Goal: Use online tool/utility: Utilize a website feature to perform a specific function

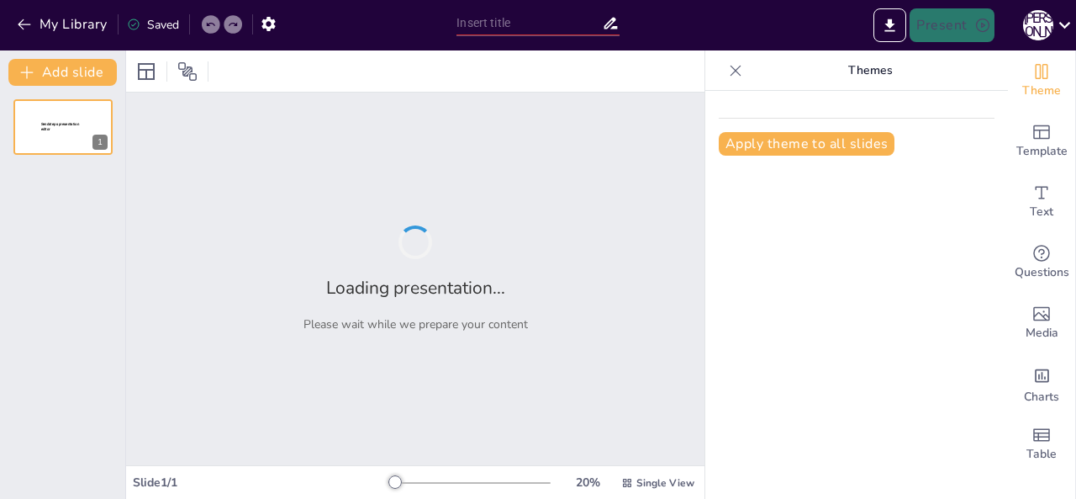
type input "Департамент головної інспекції та дотримання прав людини."
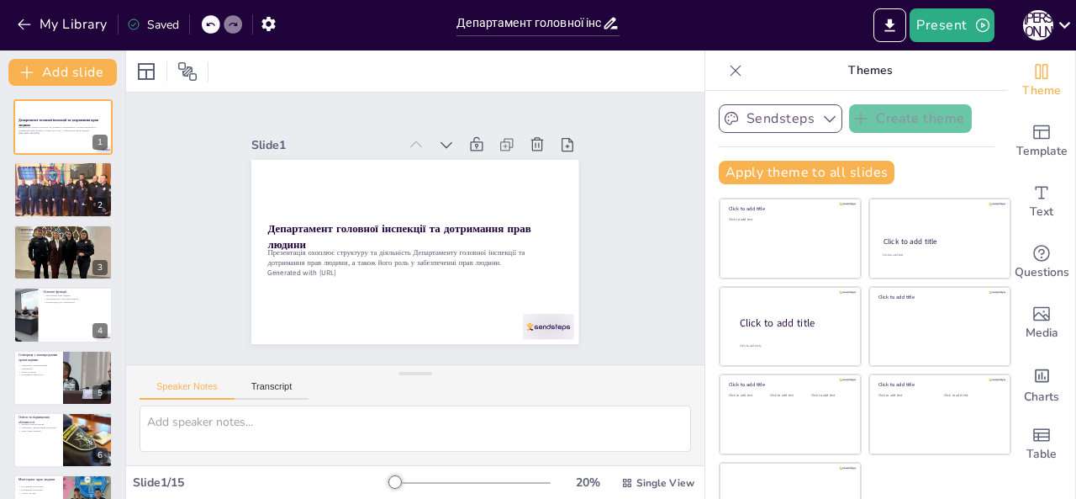
click at [788, 115] on button "Sendsteps" at bounding box center [781, 118] width 124 height 29
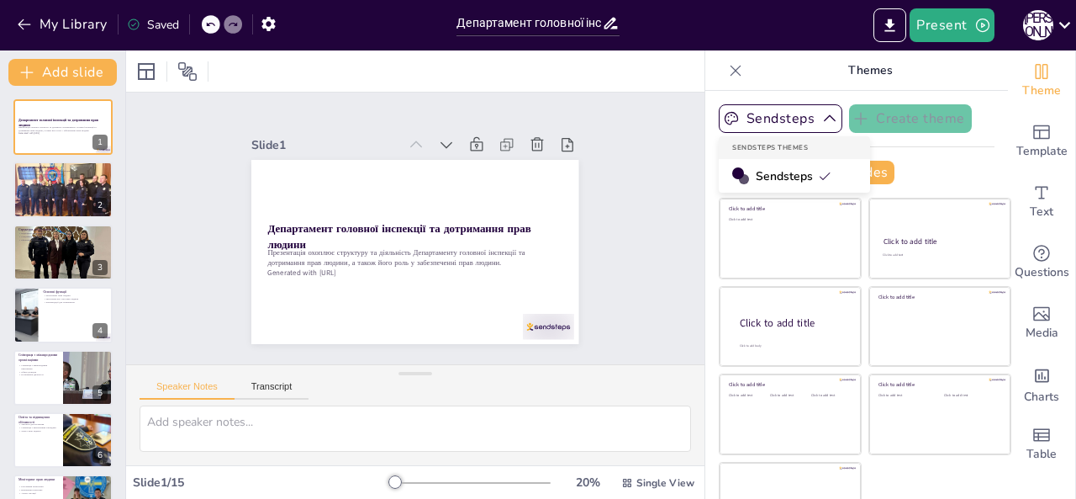
click at [921, 165] on div "Apply theme to all slides" at bounding box center [857, 173] width 276 height 24
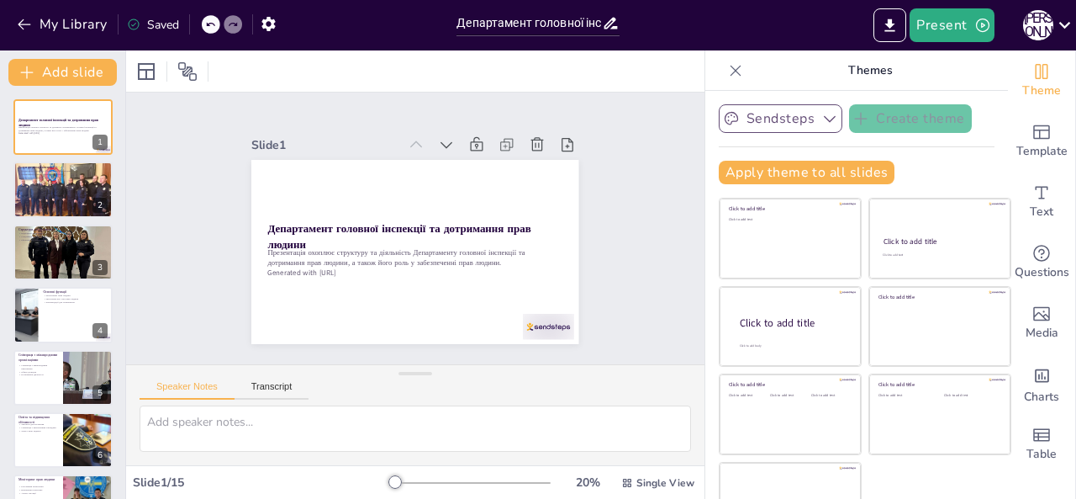
click at [773, 113] on button "Sendsteps" at bounding box center [781, 118] width 124 height 29
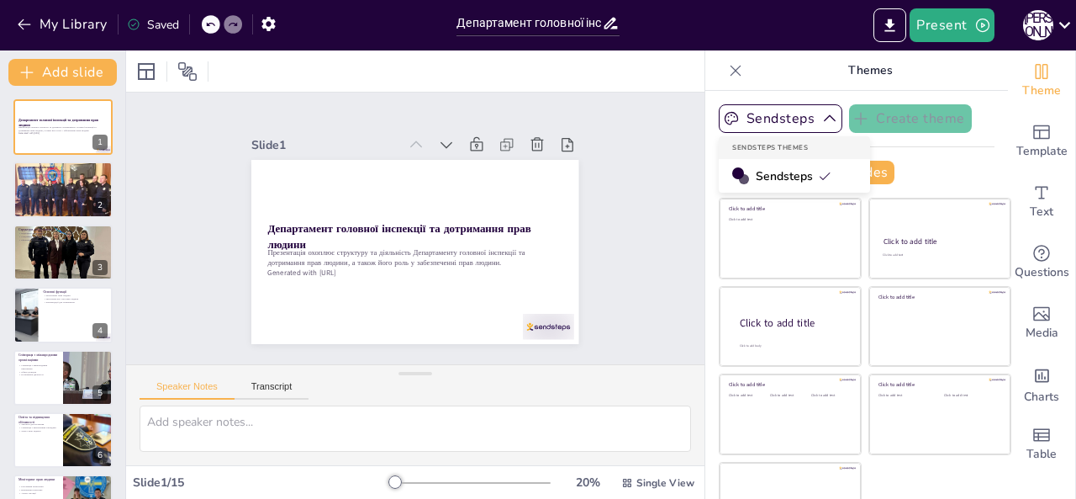
click at [918, 157] on div "Sendsteps Create theme Sendsteps Themes Sendsteps Apply theme to all slides Cli…" at bounding box center [857, 150] width 276 height 93
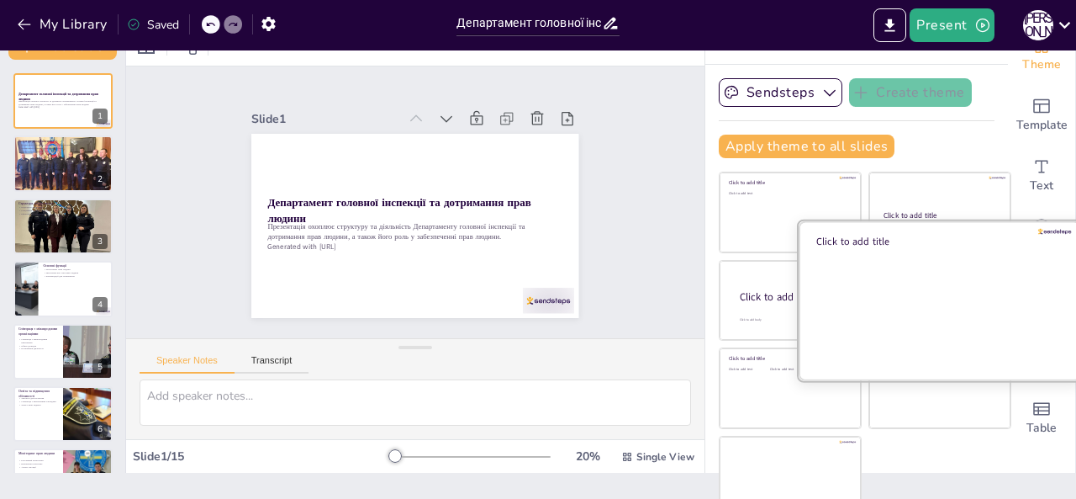
scroll to position [40, 0]
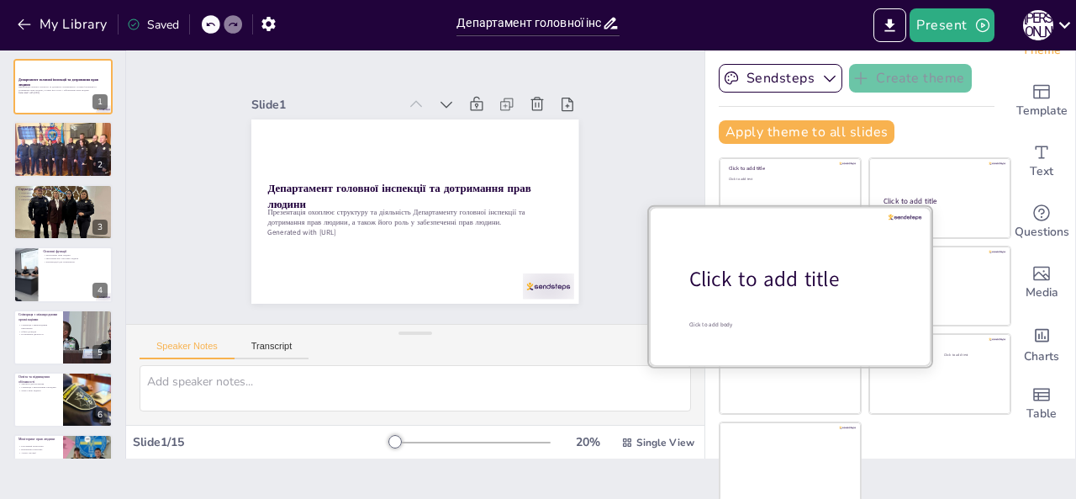
click at [777, 300] on div at bounding box center [790, 285] width 282 height 159
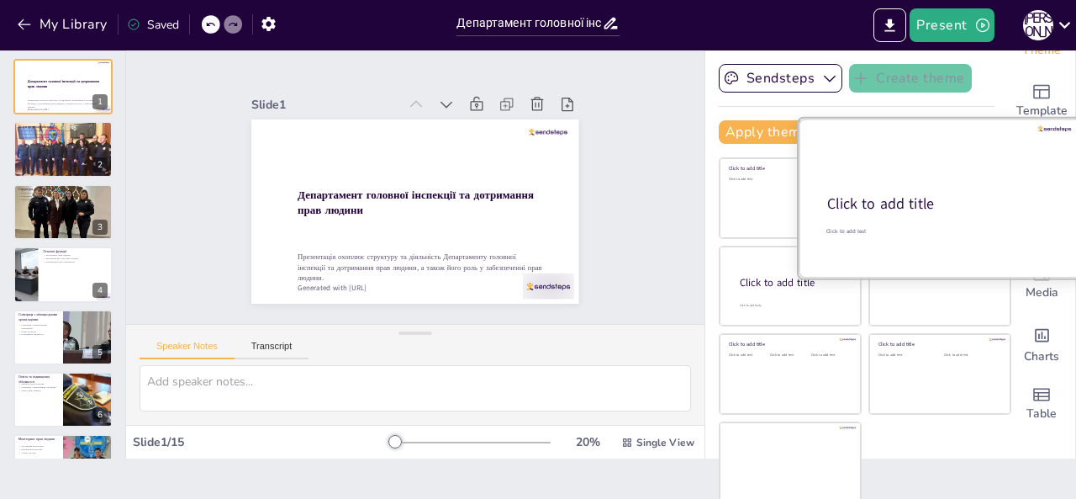
click at [918, 197] on div "Click to add title" at bounding box center [938, 204] width 223 height 20
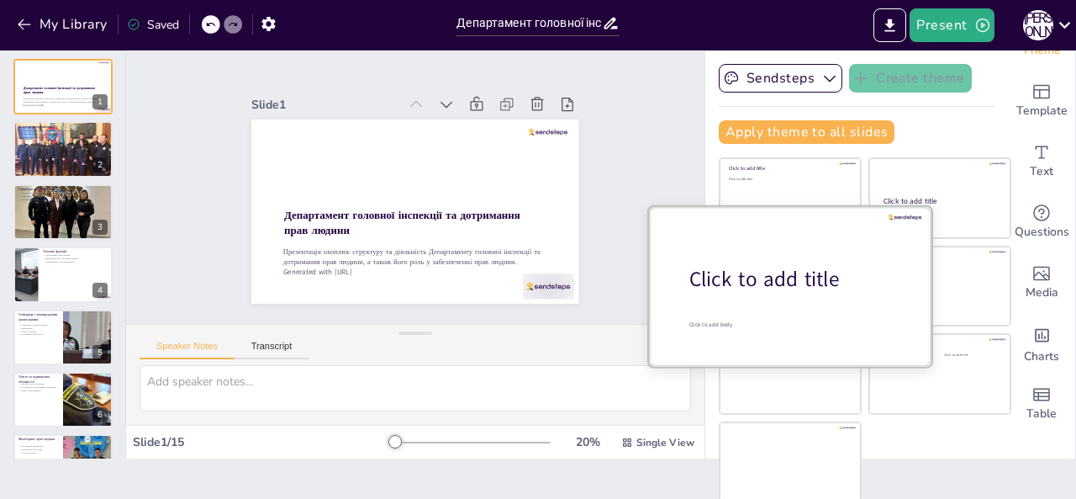
click at [790, 288] on div "Click to add title" at bounding box center [796, 279] width 214 height 29
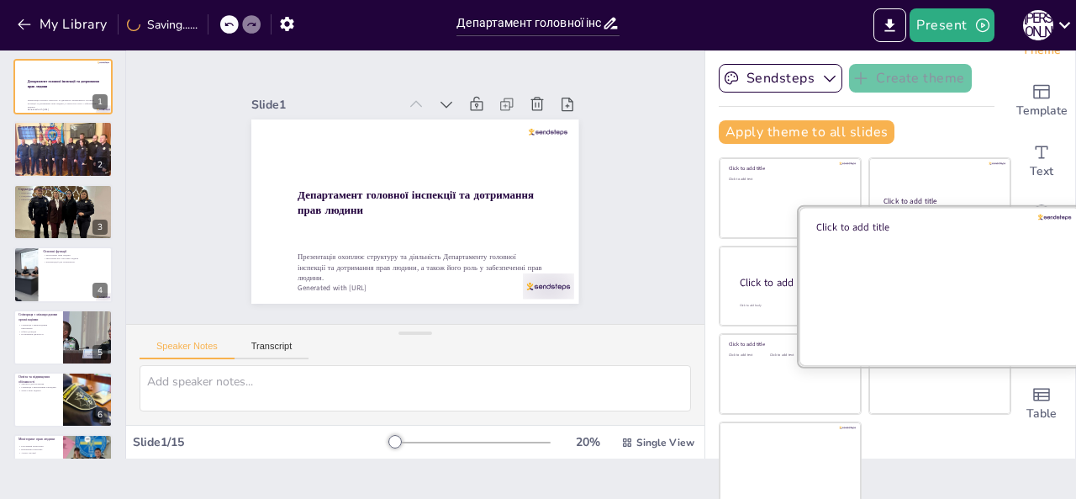
click at [931, 293] on div at bounding box center [940, 285] width 282 height 159
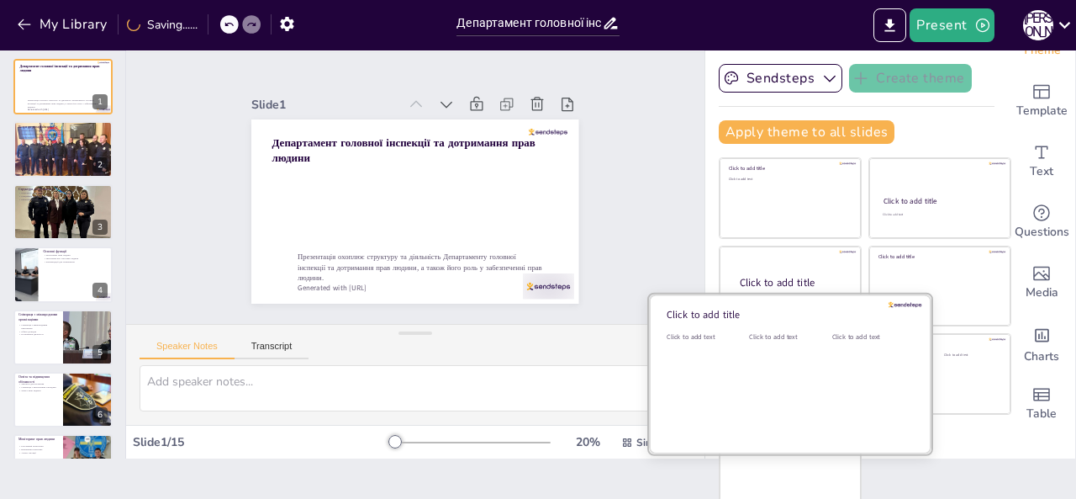
click at [780, 364] on div "Click to add text" at bounding box center [787, 384] width 76 height 104
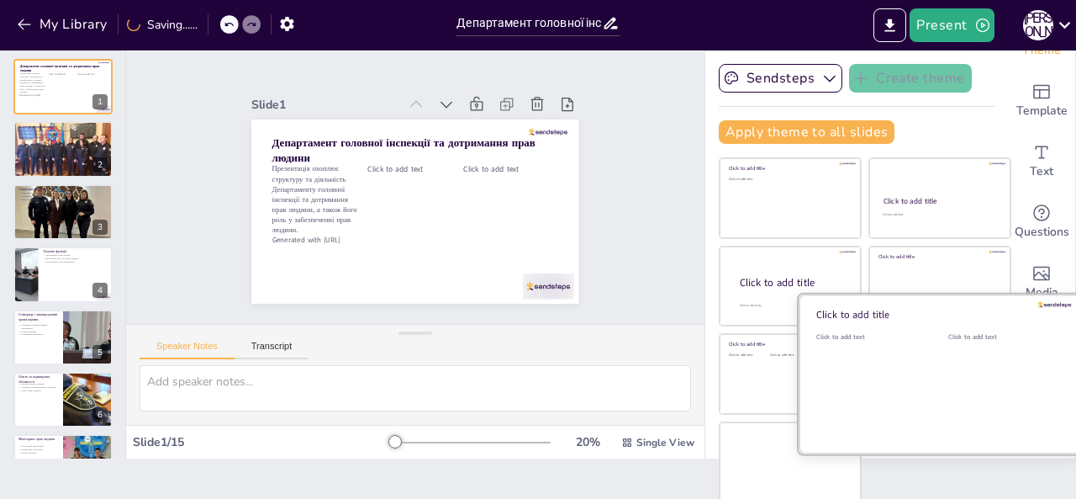
click at [948, 355] on div "Click to add text" at bounding box center [1001, 384] width 107 height 104
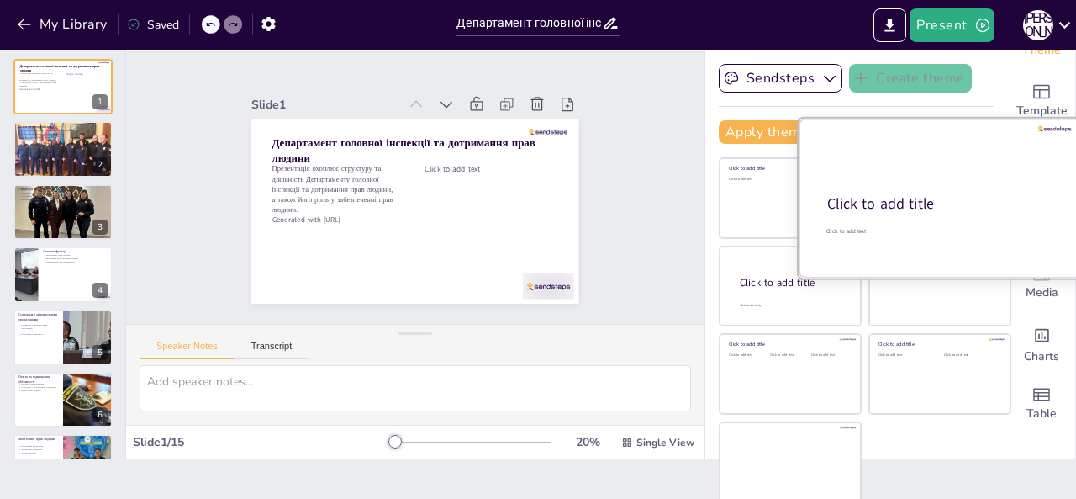
click at [886, 186] on div at bounding box center [940, 198] width 282 height 159
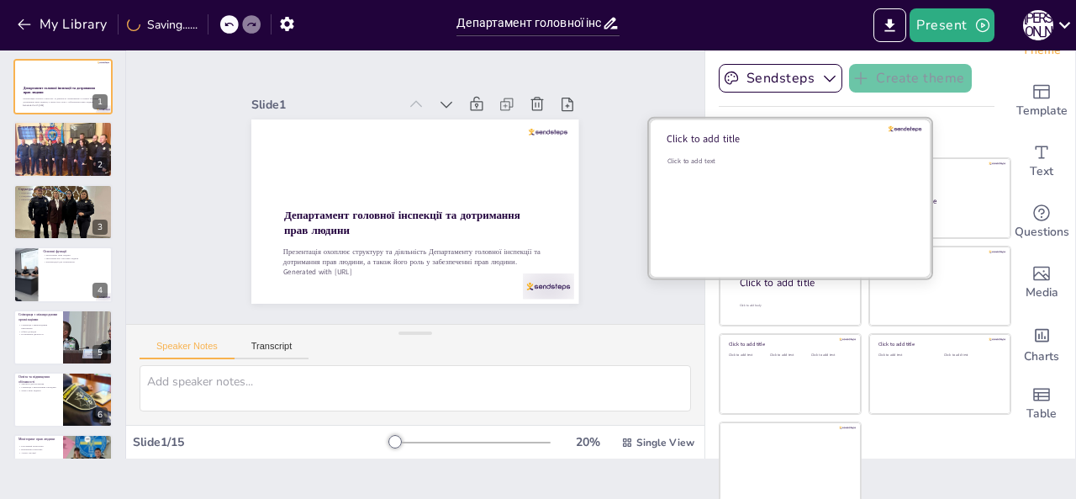
click at [713, 193] on div "Click to add text" at bounding box center [787, 208] width 240 height 104
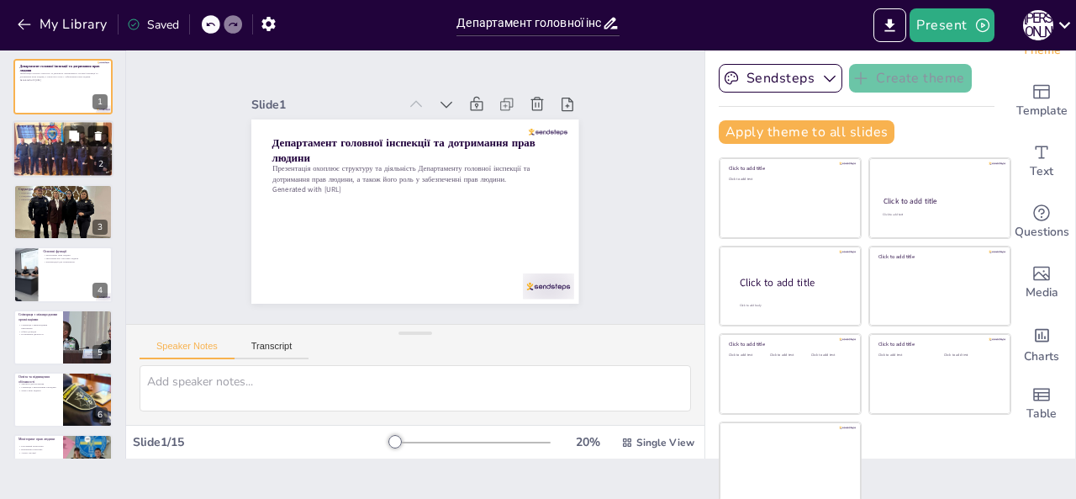
click at [92, 145] on button at bounding box center [98, 136] width 20 height 20
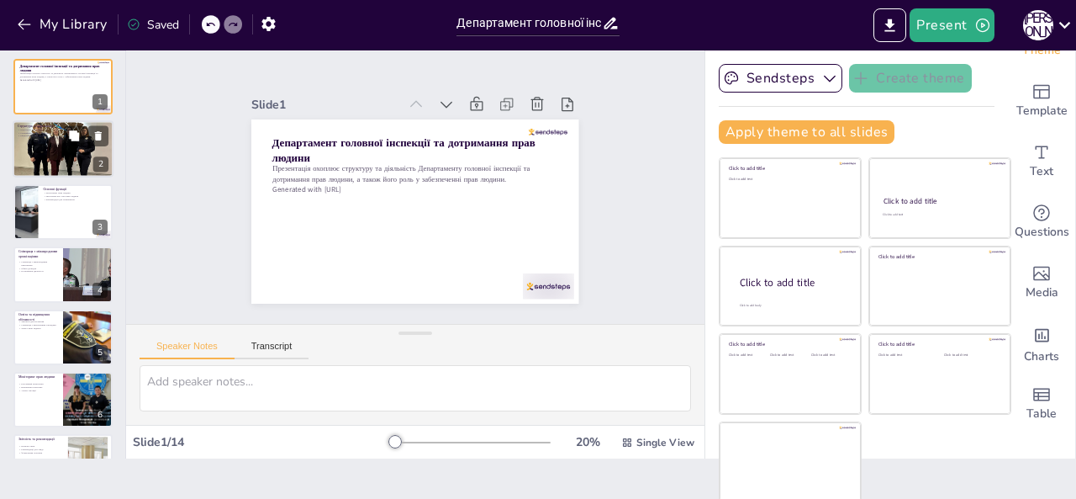
click at [34, 135] on p "Ефективність реагування" at bounding box center [63, 136] width 91 height 3
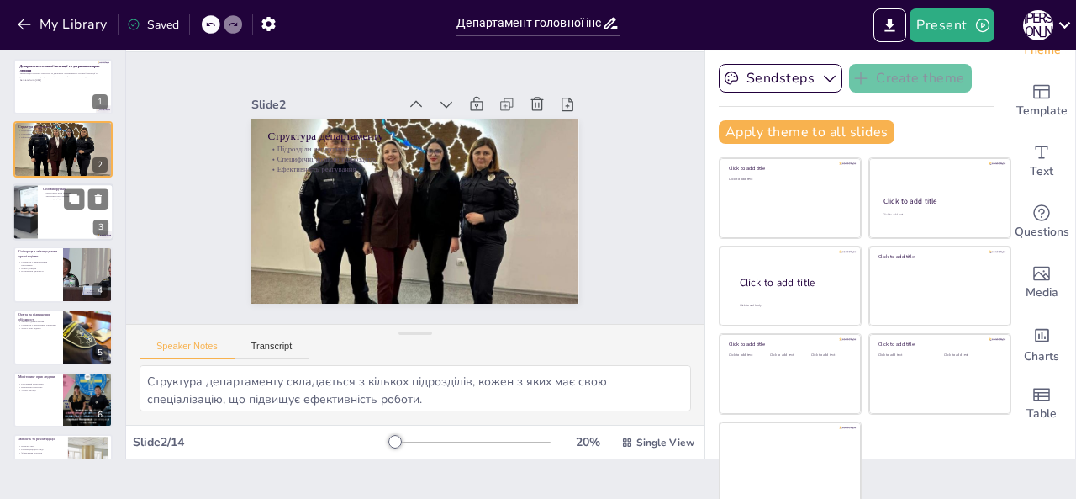
click at [39, 221] on div at bounding box center [63, 211] width 101 height 57
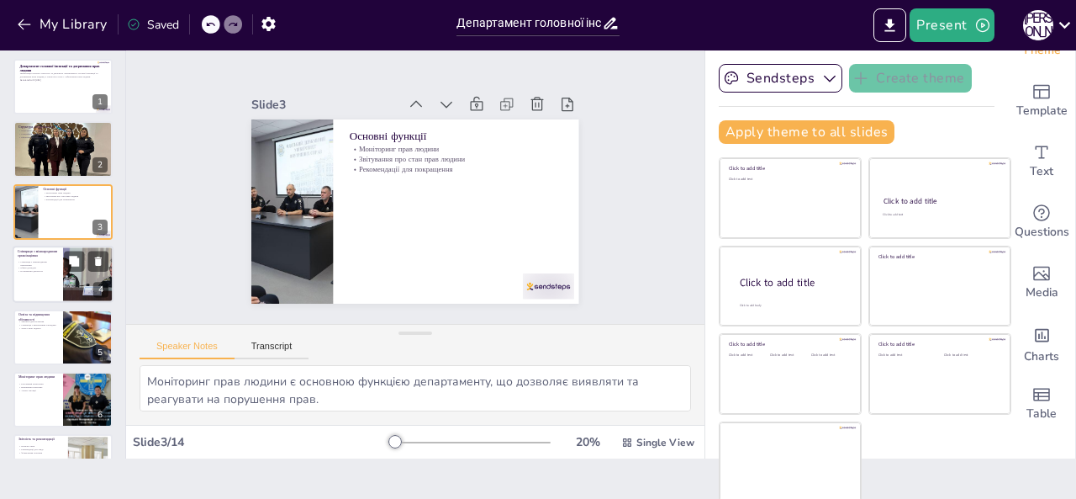
click at [45, 247] on div at bounding box center [63, 273] width 101 height 57
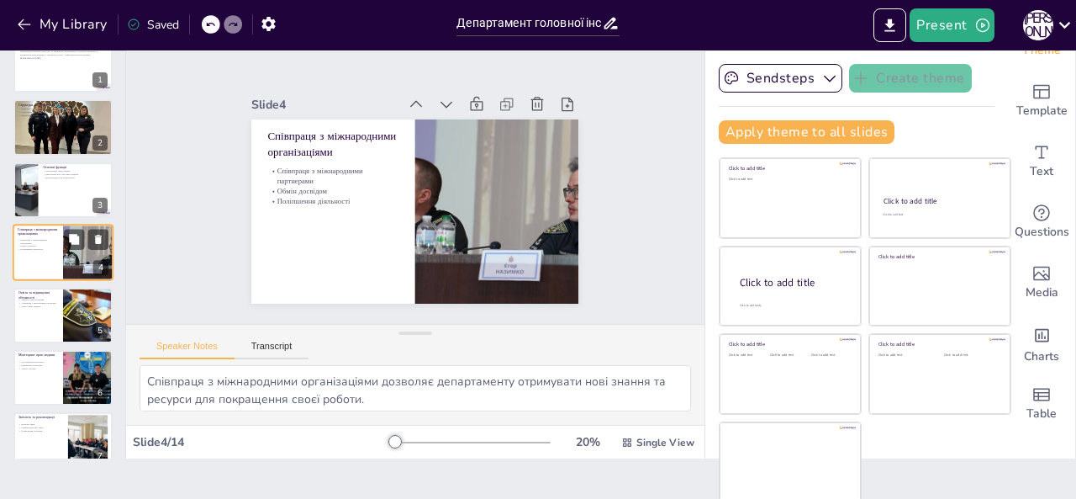
click at [47, 280] on div "Співпраця з міжнародними організаціями Співпраця з міжнародними партнерами Обмі…" at bounding box center [63, 252] width 101 height 57
click at [41, 325] on div at bounding box center [63, 315] width 101 height 57
type textarea "Проведення тренінгів для населення є важливим для підвищення обізнаності про пр…"
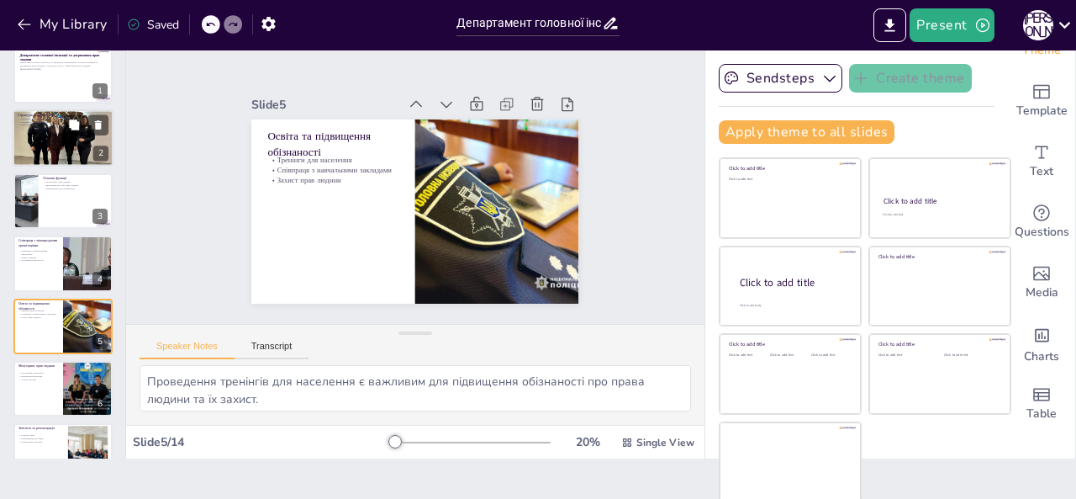
scroll to position [0, 0]
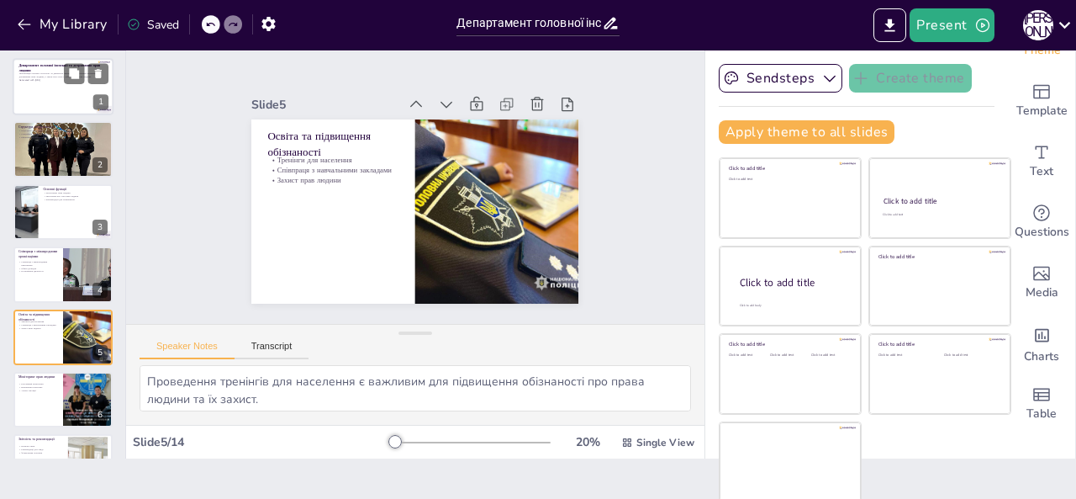
click at [61, 98] on div at bounding box center [63, 86] width 101 height 57
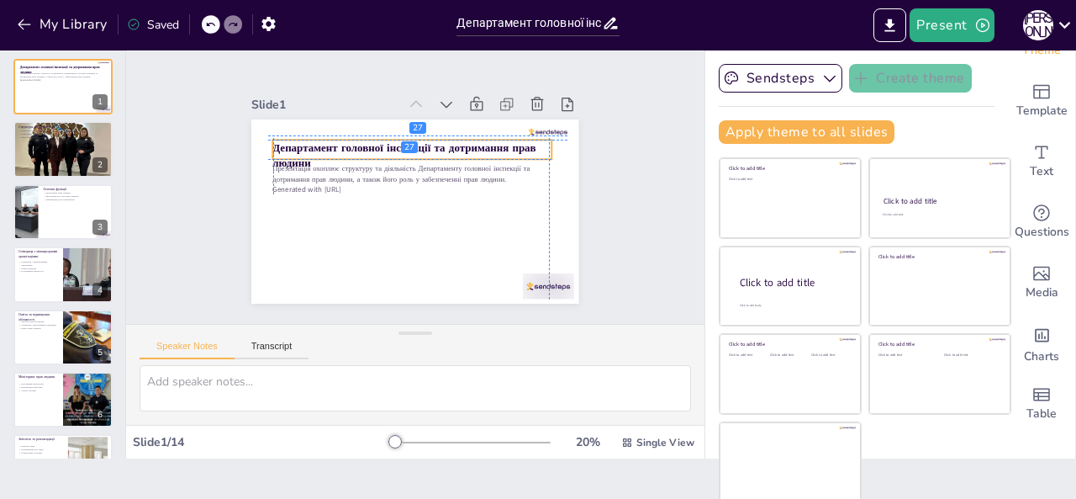
click at [289, 144] on strong "Департамент головної інспекції та дотримання прав людини" at bounding box center [404, 227] width 230 height 167
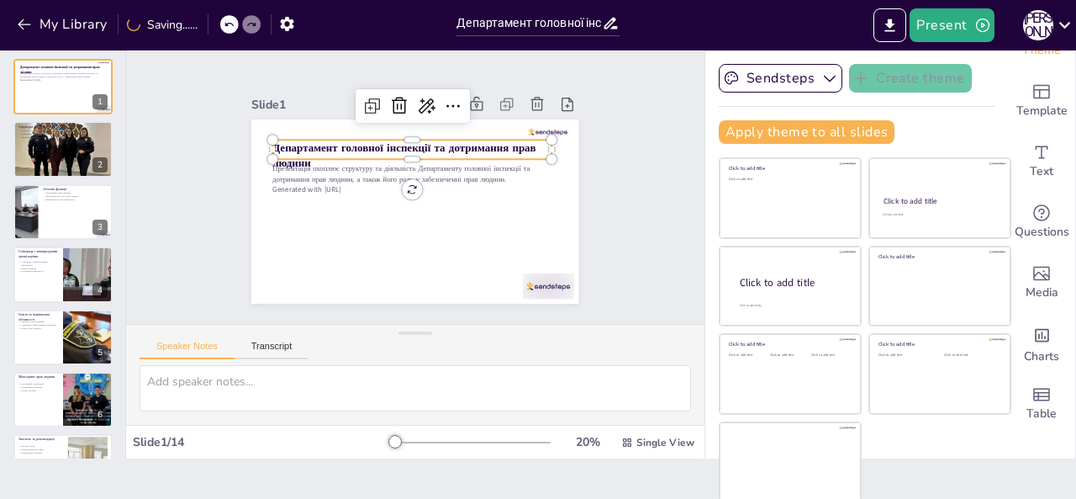
click at [272, 142] on strong "Департамент головної інспекції та дотримання прав людини" at bounding box center [383, 167] width 222 height 179
click at [285, 169] on strong "Департамент головної інспекції та дотримання прав людини" at bounding box center [411, 229] width 253 height 120
click at [280, 143] on strong "Департамент головної інспекції та дотримання прав людини" at bounding box center [412, 146] width 264 height 69
click at [433, 143] on strong "Департамент головної інспекції та дотримання прав людини" at bounding box center [448, 176] width 30 height 263
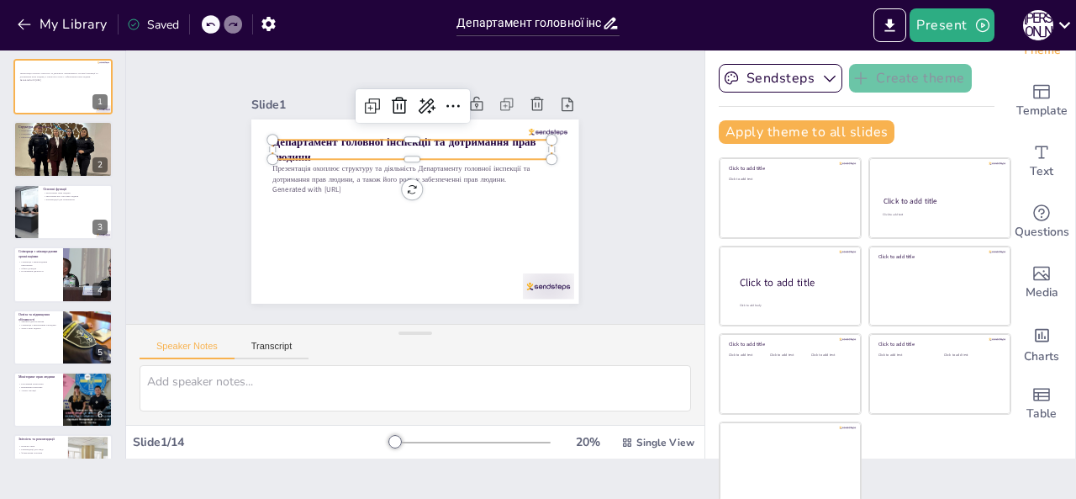
drag, startPoint x: 289, startPoint y: 144, endPoint x: 286, endPoint y: 164, distance: 20.5
click at [267, 207] on div at bounding box center [434, 201] width 341 height 373
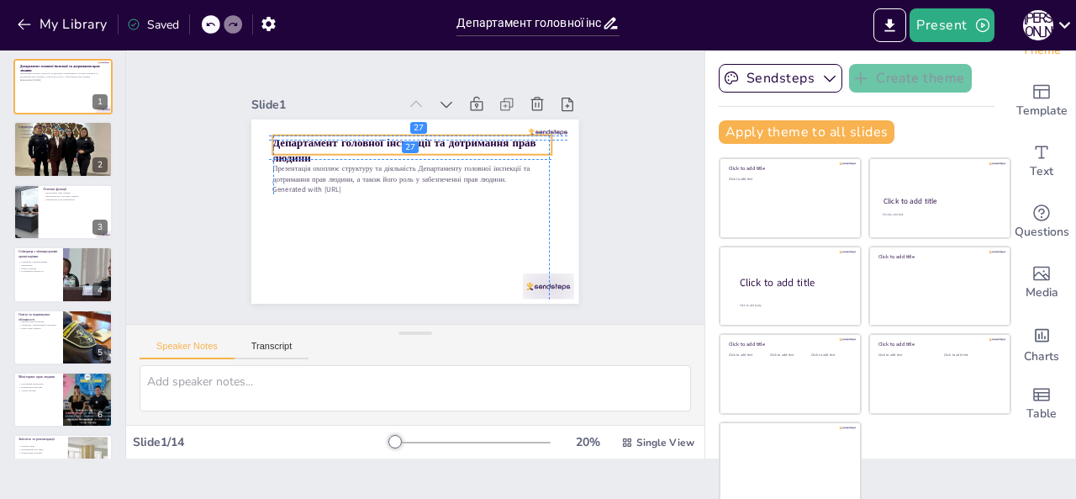
drag, startPoint x: 298, startPoint y: 148, endPoint x: 274, endPoint y: 137, distance: 26.0
click at [294, 137] on strong "Департамент головної інспекції та дотримання прав людини" at bounding box center [420, 142] width 253 height 120
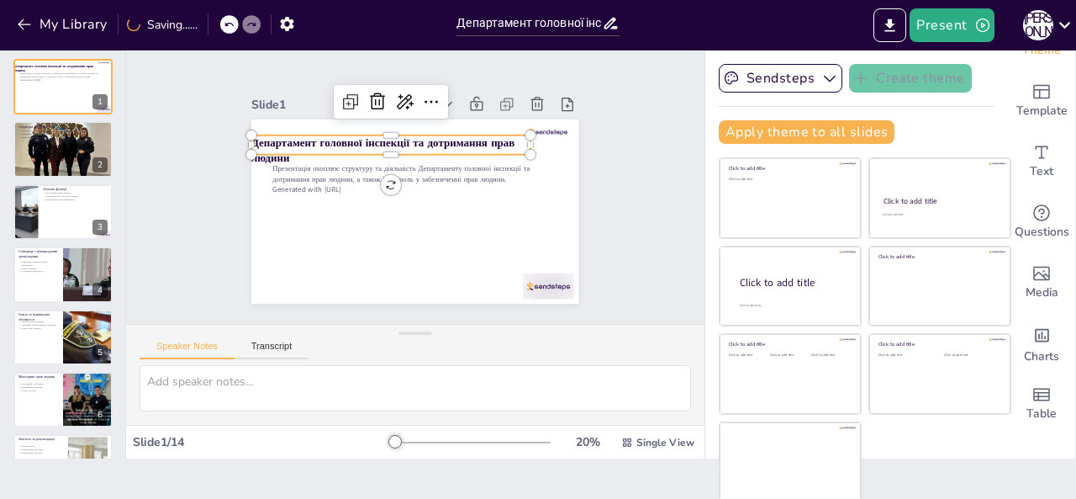
click at [409, 142] on strong "Департамент головної інспекції та дотримання прав людини" at bounding box center [469, 174] width 121 height 253
click at [327, 142] on strong "Департамент головної інспекції та дотримання прав людини" at bounding box center [394, 235] width 135 height 246
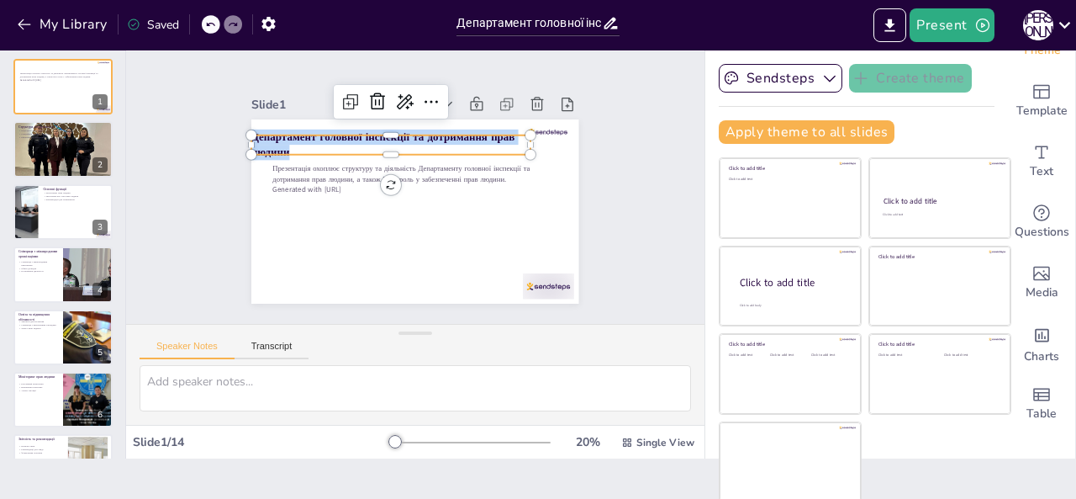
drag, startPoint x: 272, startPoint y: 145, endPoint x: 242, endPoint y: 134, distance: 31.4
click at [303, 198] on p "Департамент головної інспекції та дотримання прав людини" at bounding box center [443, 228] width 281 height 60
copy strong "епартамент головної інспекції та дотримання прав людини"
drag, startPoint x: 269, startPoint y: 142, endPoint x: 237, endPoint y: 134, distance: 33.0
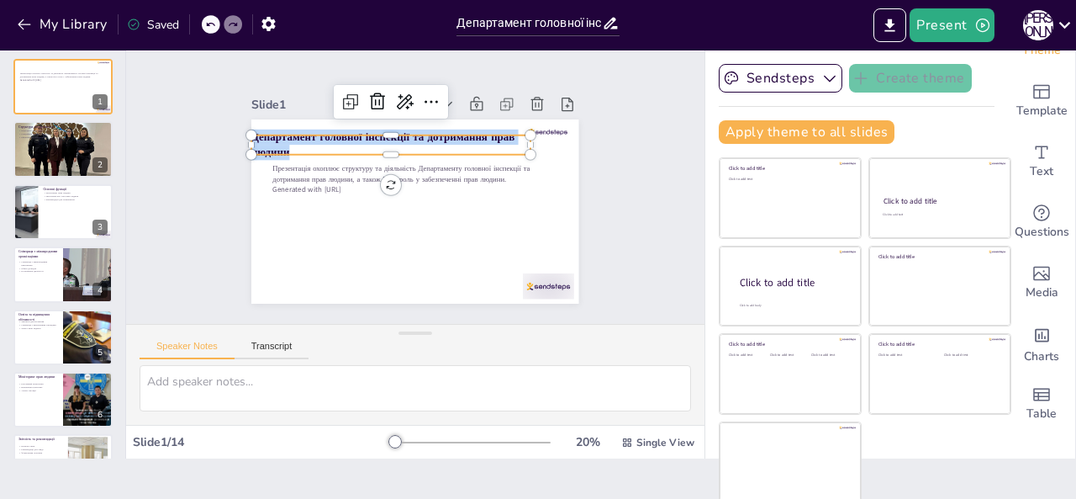
click at [240, 134] on div "Презентація охоплює структуру та діяльність Департаменту головної інспекції та …" at bounding box center [412, 163] width 345 height 217
copy strong "Департамент головної інспекції та дотримання прав людини"
drag, startPoint x: 272, startPoint y: 143, endPoint x: 233, endPoint y: 129, distance: 41.7
click at [233, 129] on div "Презентація охоплює структуру та діяльність Департаменту головної інспекції та …" at bounding box center [408, 166] width 368 height 277
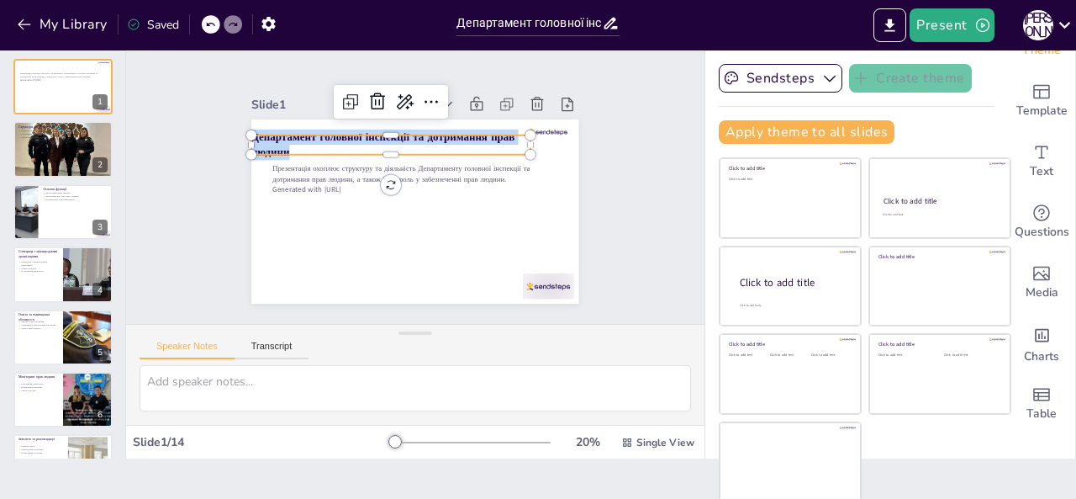
copy strong "Департамент головної інспекції та дотримання прав людини"
